Goal: Check status: Check status

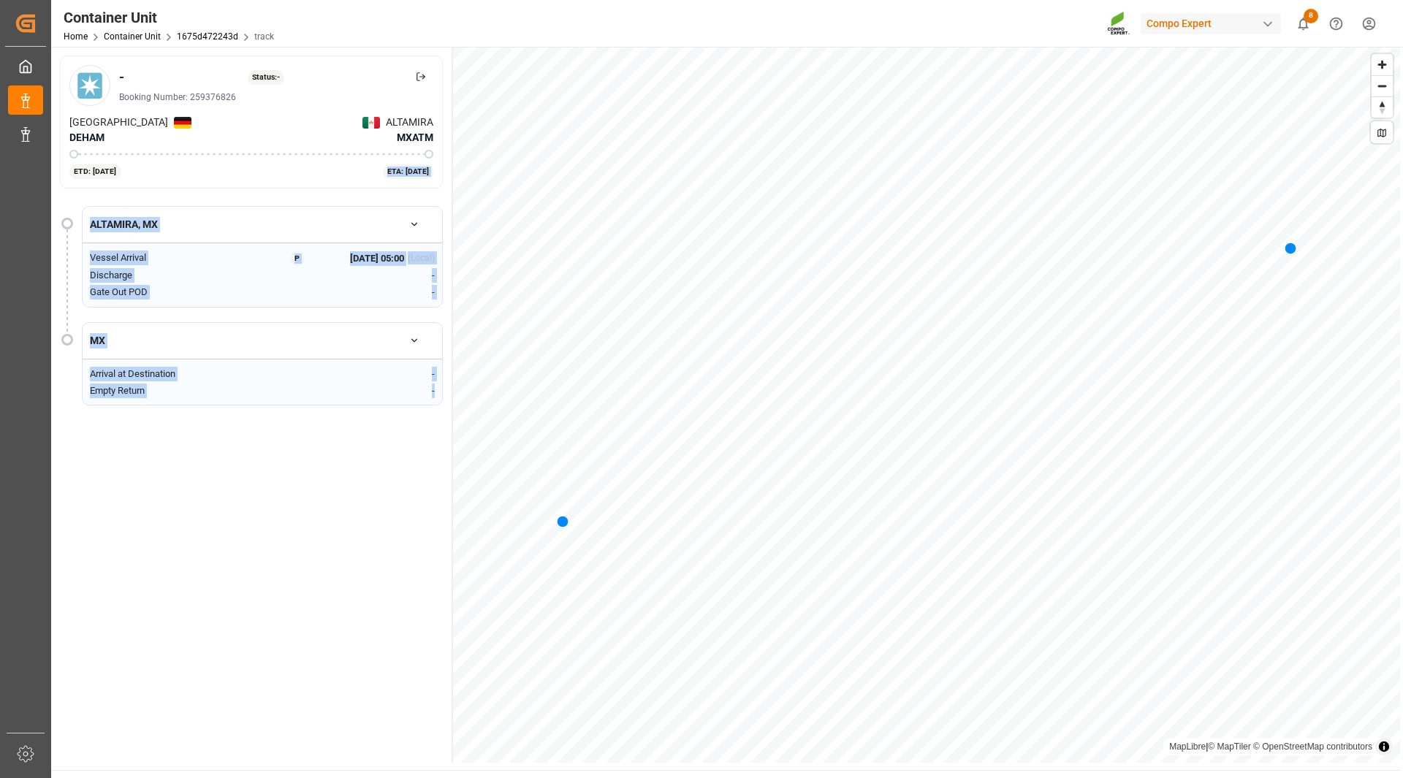
click at [455, 172] on div "- Status: - Booking Number: 259376826 [GEOGRAPHIC_DATA] DEHAM ALTAMIRA MXATM ET…" at bounding box center [725, 405] width 1349 height 716
click at [338, 192] on div "- Status: - Booking Number: 259376826 [GEOGRAPHIC_DATA] MXATM ETD: [DATE] ETA: …" at bounding box center [251, 122] width 401 height 151
drag, startPoint x: 133, startPoint y: 159, endPoint x: 417, endPoint y: 204, distance: 287.2
click at [417, 204] on div "- Status: - Booking Number: 259376826 [GEOGRAPHIC_DATA] DEHAM ALTAMIRA MXATM ET…" at bounding box center [252, 405] width 402 height 716
click at [308, 185] on div "- Status: - Booking Number: 259376826 Hamburg DEHAM ALTAMIRA MXATM ETD: 05-Oct-…" at bounding box center [251, 122] width 383 height 133
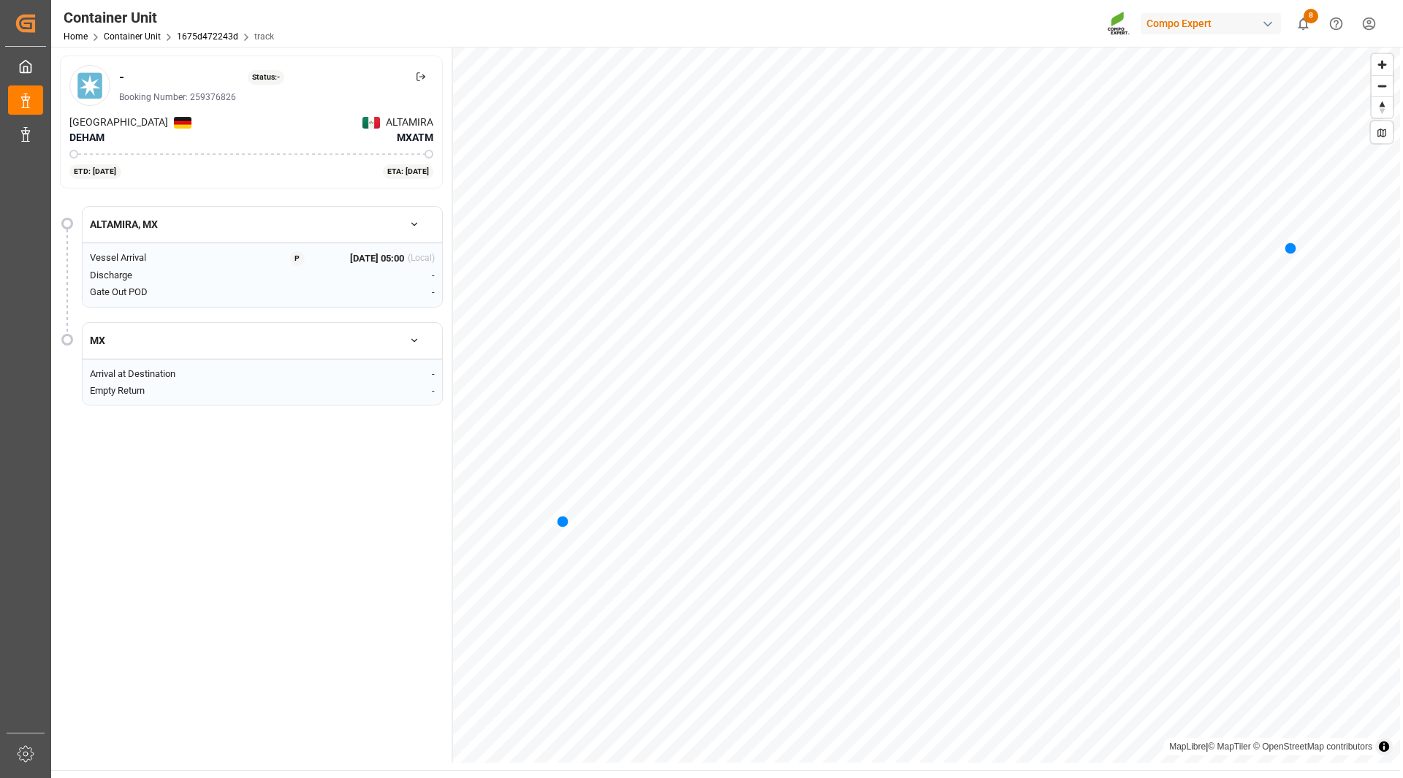
click at [96, 181] on div "- Status: - Booking Number: 259376826 Hamburg DEHAM ALTAMIRA MXATM ETD: 05-Oct-…" at bounding box center [251, 122] width 383 height 133
click at [403, 181] on div "- Status: - Booking Number: 259376826 Hamburg DEHAM ALTAMIRA MXATM ETD: 05-Oct-…" at bounding box center [251, 122] width 383 height 133
